Goal: Task Accomplishment & Management: Complete application form

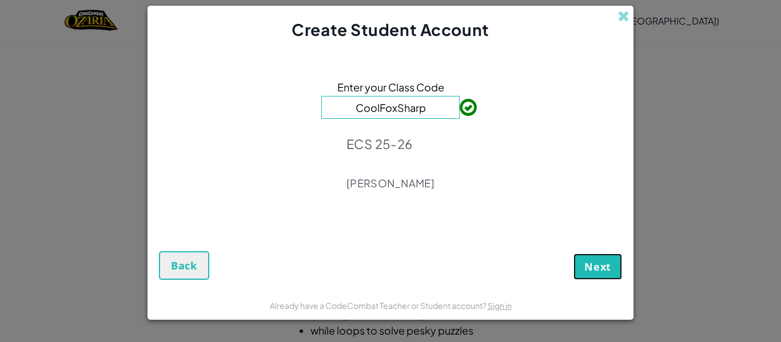
click at [589, 265] on span "Next" at bounding box center [597, 267] width 27 height 14
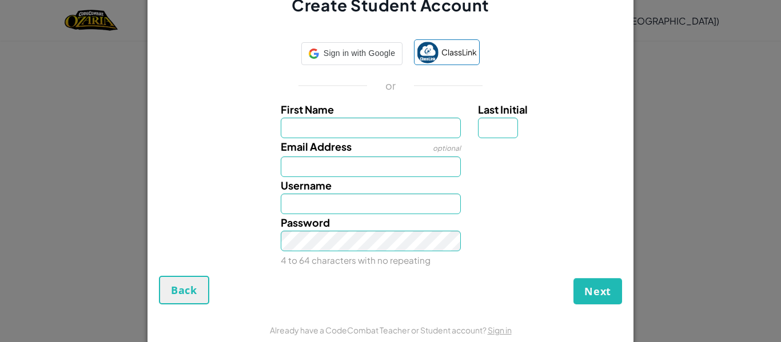
click at [589, 265] on div "Password 4 to 64 characters with no repeating" at bounding box center [390, 241] width 474 height 54
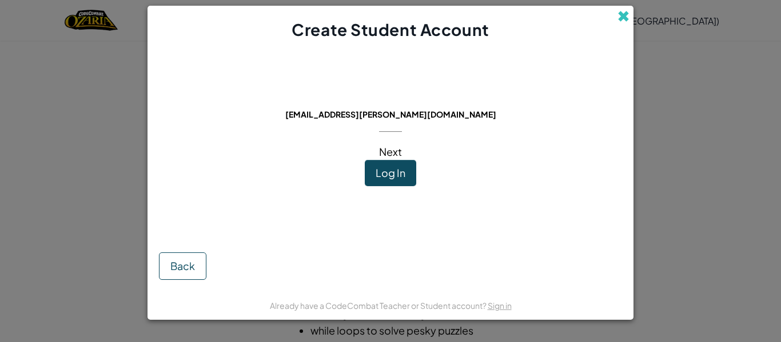
click at [622, 16] on span at bounding box center [623, 16] width 12 height 12
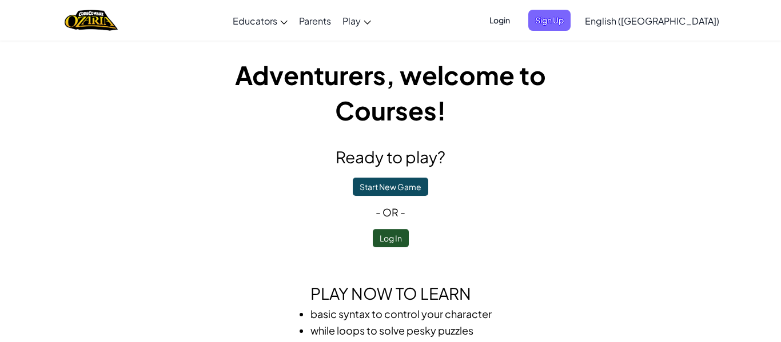
scroll to position [1, 0]
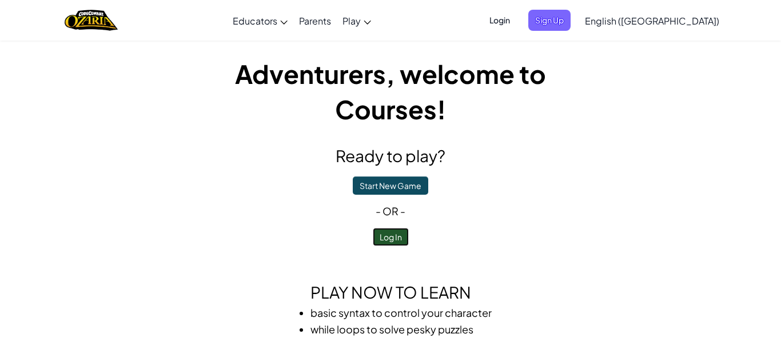
click at [393, 237] on button "Log In" at bounding box center [391, 237] width 36 height 18
